Goal: Task Accomplishment & Management: Manage account settings

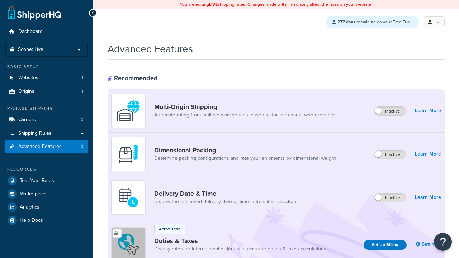
scroll to position [320, 0]
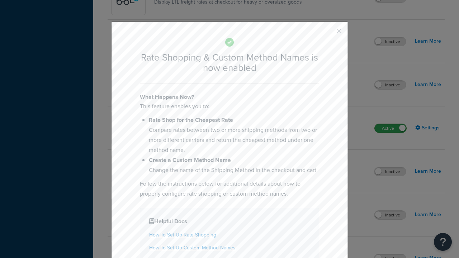
scroll to position [0, 0]
click at [329, 33] on button "button" at bounding box center [329, 34] width 2 height 2
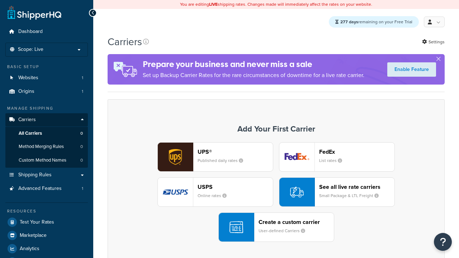
click at [276, 193] on div "UPS® Published daily rates FedEx List rates USPS Online rates See all live rate…" at bounding box center [276, 192] width 322 height 100
click at [337, 193] on div "See all live rate carriers Small Package & LTL Freight" at bounding box center [356, 192] width 75 height 17
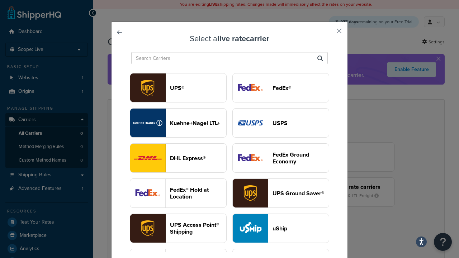
click at [281, 120] on header "USPS" at bounding box center [301, 123] width 56 height 7
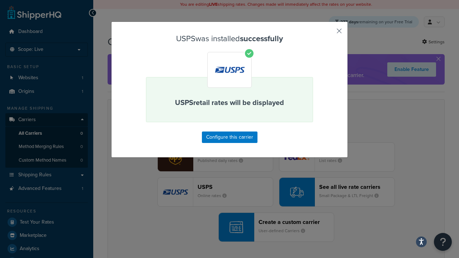
click at [329, 33] on button "button" at bounding box center [329, 34] width 2 height 2
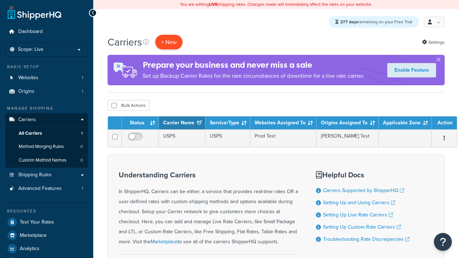
click at [169, 42] on button "+ New" at bounding box center [168, 42] width 27 height 15
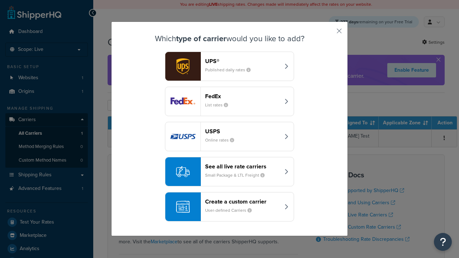
click at [230, 172] on div "See all live rate carriers Small Package & LTL Freight" at bounding box center [242, 171] width 75 height 17
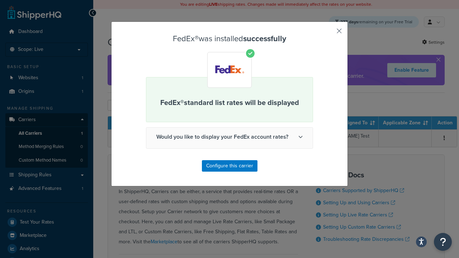
click at [329, 33] on button "button" at bounding box center [329, 34] width 2 height 2
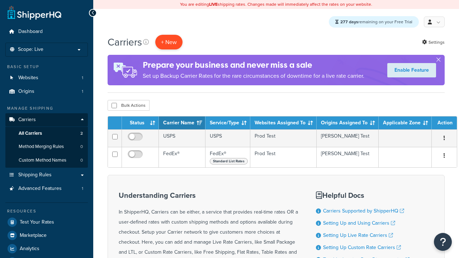
click at [169, 42] on button "+ New" at bounding box center [168, 42] width 27 height 15
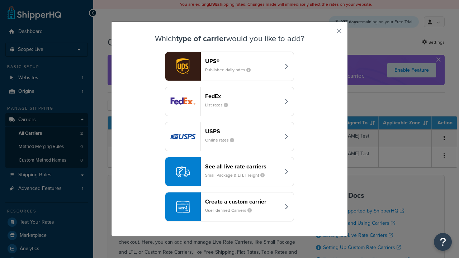
click at [230, 172] on div "See all live rate carriers Small Package & LTL Freight" at bounding box center [242, 171] width 75 height 17
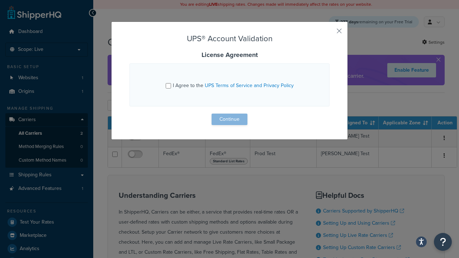
click at [169, 86] on input "I Agree to the UPS Terms of Service and Privacy Policy" at bounding box center [168, 85] width 5 height 5
checkbox input "true"
click at [230, 120] on button "Continue" at bounding box center [230, 119] width 36 height 11
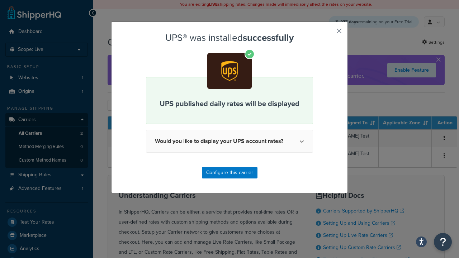
click at [329, 33] on button "button" at bounding box center [329, 34] width 2 height 2
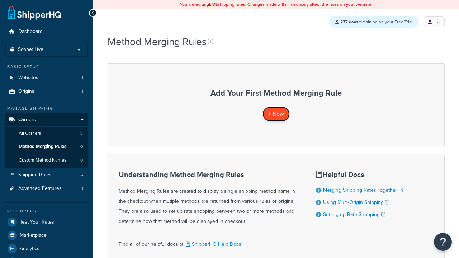
click at [276, 114] on span "+ New" at bounding box center [276, 114] width 16 height 8
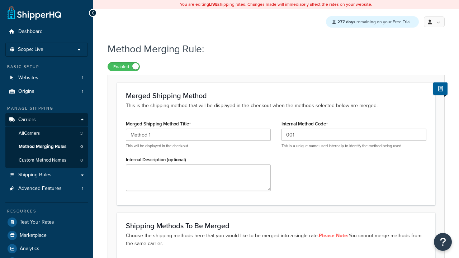
type input "001"
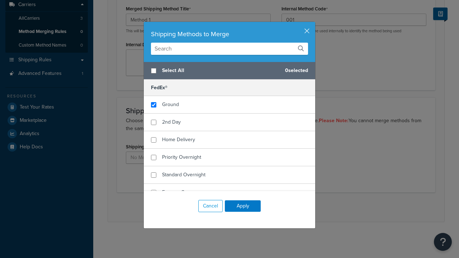
click at [170, 105] on span "Ground" at bounding box center [170, 105] width 17 height 8
checkbox input "true"
click at [243, 206] on button "Apply" at bounding box center [243, 206] width 36 height 11
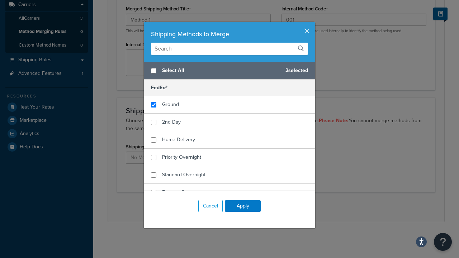
click at [272, 207] on button "Save" at bounding box center [272, 207] width 19 height 11
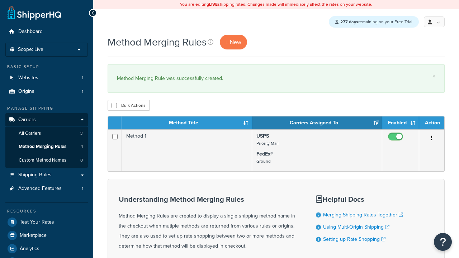
click at [187, 124] on th "Method Title" at bounding box center [187, 123] width 130 height 13
click at [317, 124] on th "Carriers Assigned To" at bounding box center [317, 123] width 130 height 13
click at [401, 124] on th "Enabled" at bounding box center [401, 123] width 37 height 13
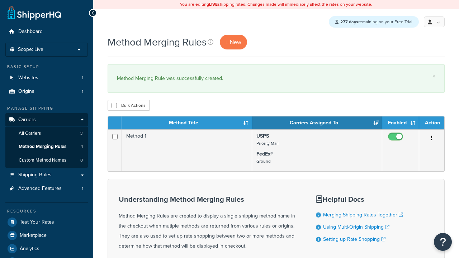
click at [401, 124] on th "Enabled" at bounding box center [401, 123] width 37 height 13
click at [432, 124] on th "Action" at bounding box center [432, 123] width 25 height 13
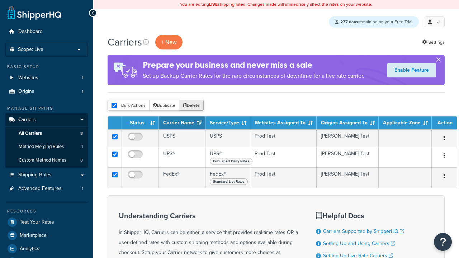
click at [191, 106] on button "Delete" at bounding box center [191, 105] width 25 height 11
